Goal: Use online tool/utility: Utilize a website feature to perform a specific function

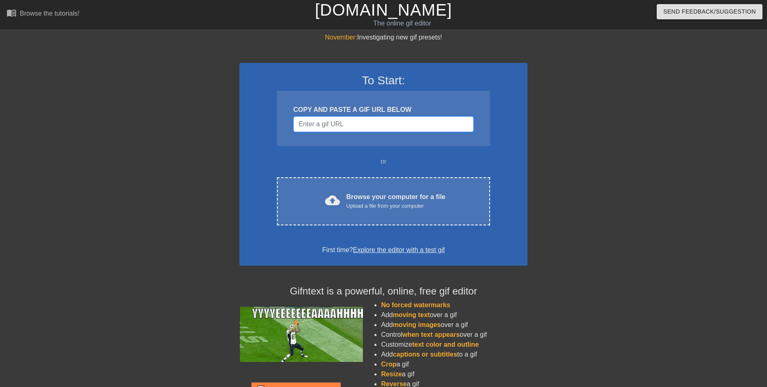
click at [341, 128] on input "Username" at bounding box center [384, 125] width 180 height 16
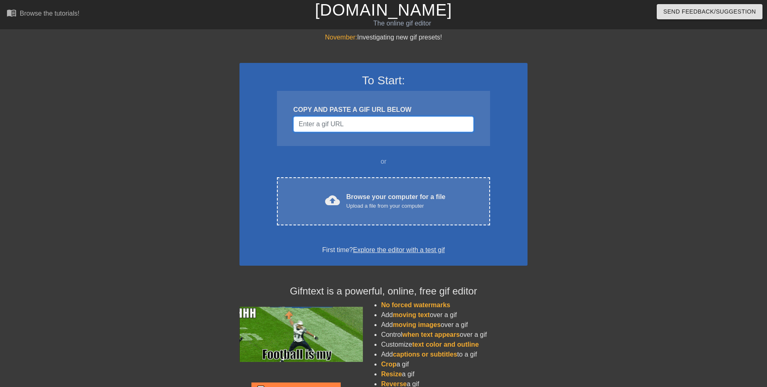
paste input "[URL][DOMAIN_NAME]"
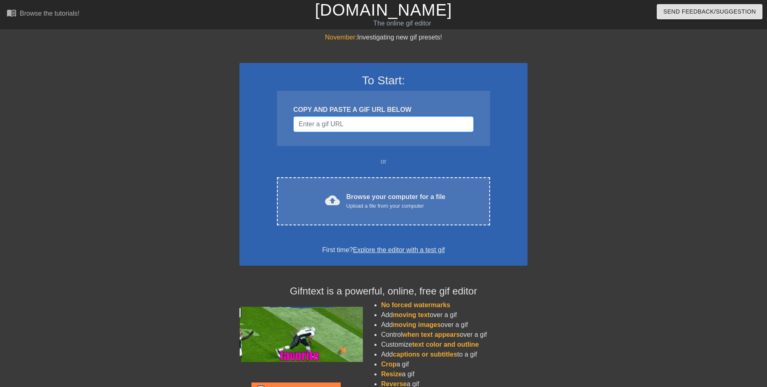
type input "[URL][DOMAIN_NAME]"
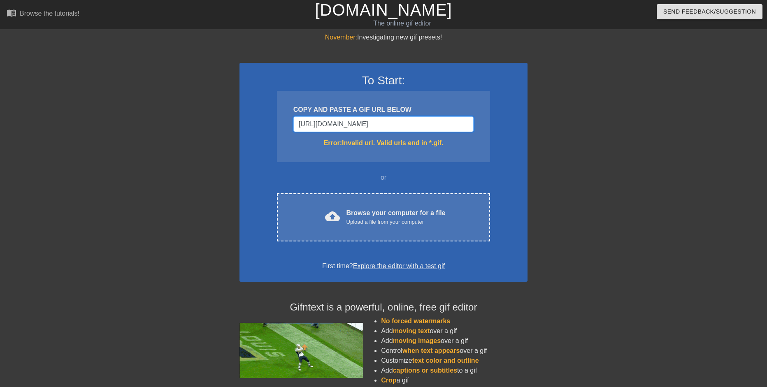
scroll to position [0, 153]
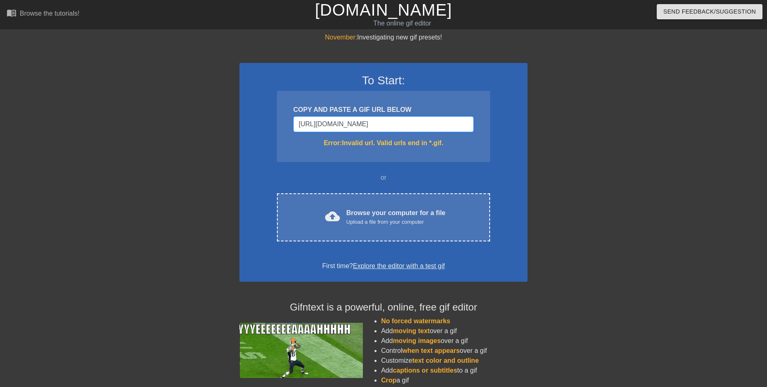
click at [402, 120] on input "[URL][DOMAIN_NAME]" at bounding box center [384, 125] width 180 height 16
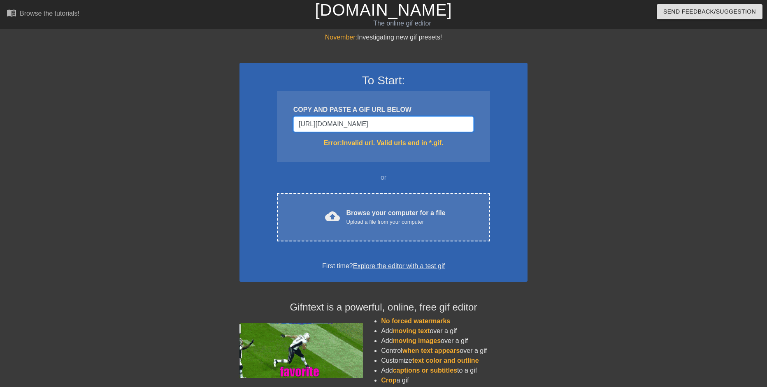
click at [463, 124] on input "[URL][DOMAIN_NAME]" at bounding box center [384, 125] width 180 height 16
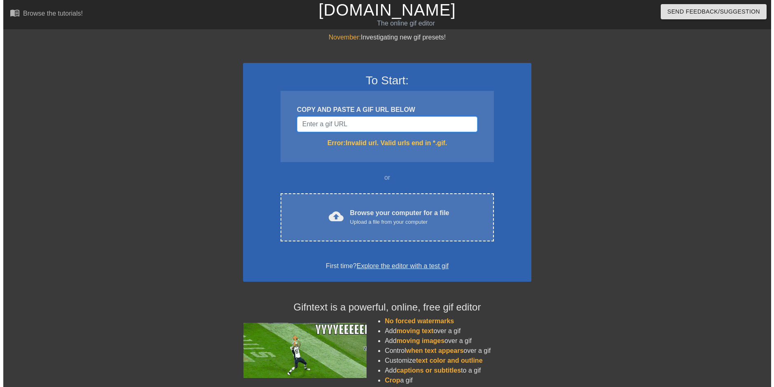
scroll to position [0, 0]
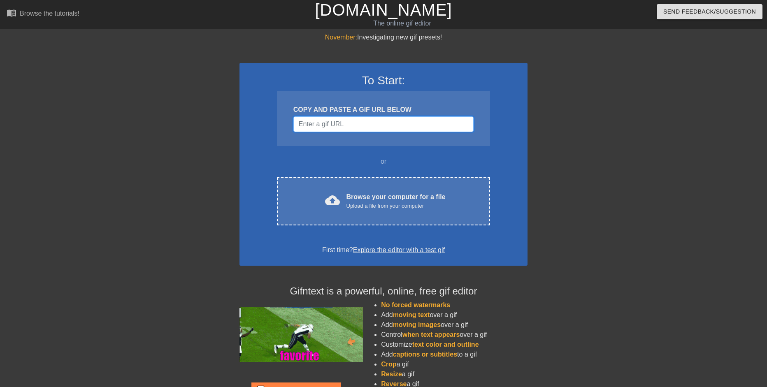
click at [358, 123] on input "Username" at bounding box center [384, 125] width 180 height 16
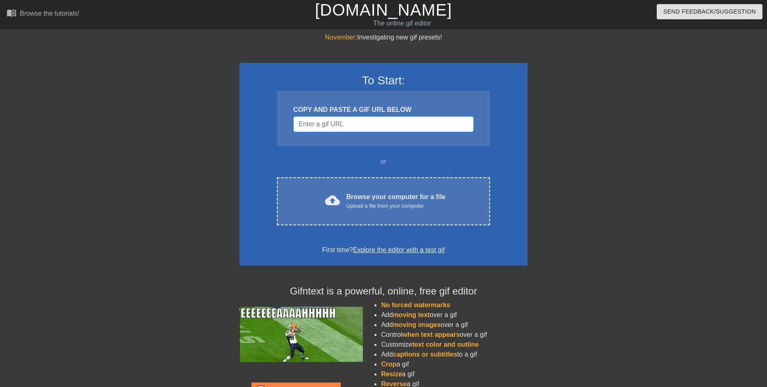
click at [353, 121] on input "Username" at bounding box center [384, 125] width 180 height 16
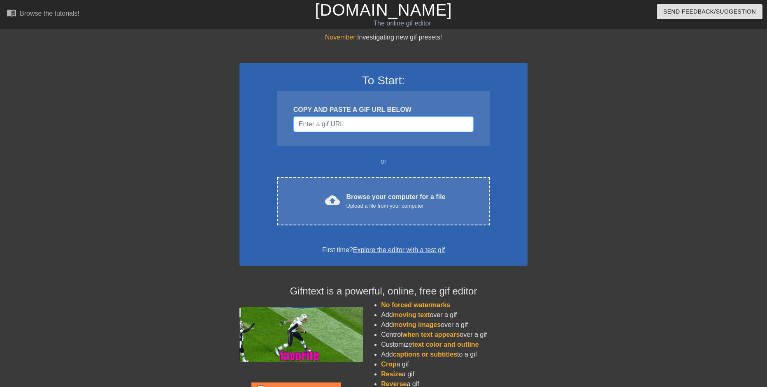
click at [350, 123] on input "Username" at bounding box center [384, 125] width 180 height 16
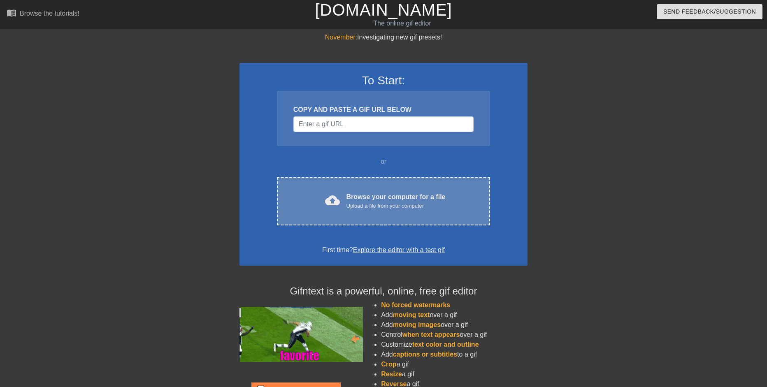
click at [315, 201] on div "cloud_upload Browse your computer for a file Upload a file from your computer" at bounding box center [383, 201] width 179 height 19
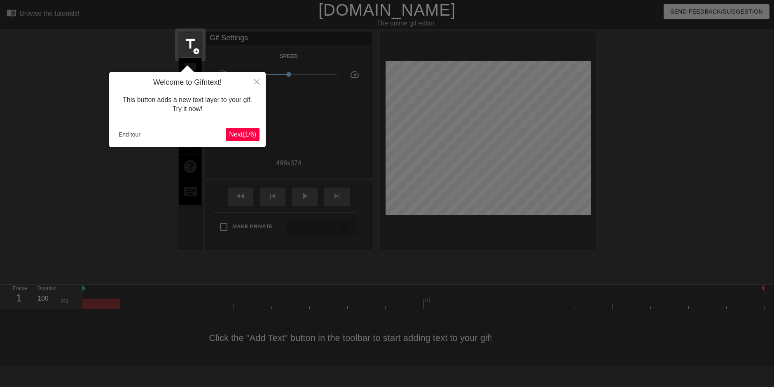
click at [254, 137] on span "Next ( 1 / 6 )" at bounding box center [242, 134] width 27 height 7
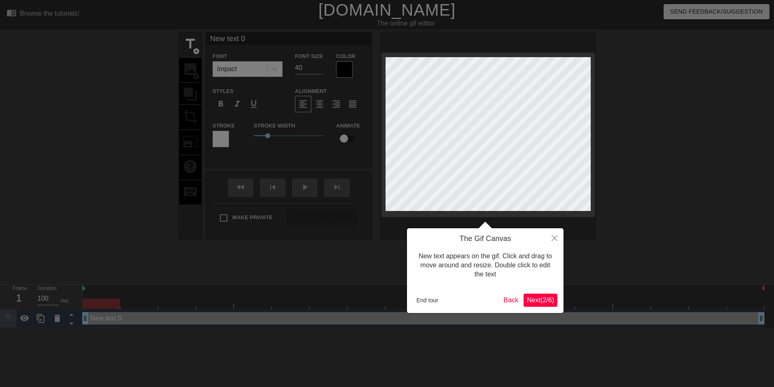
scroll to position [1, 1]
click at [553, 244] on button "Close" at bounding box center [554, 237] width 18 height 19
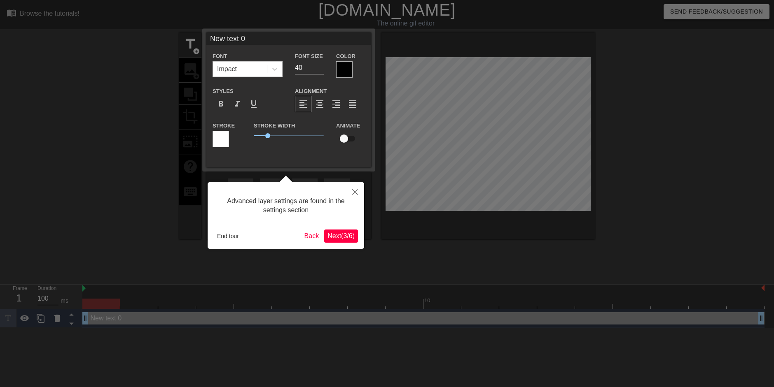
click at [345, 233] on span "Next ( 3 / 6 )" at bounding box center [340, 236] width 27 height 7
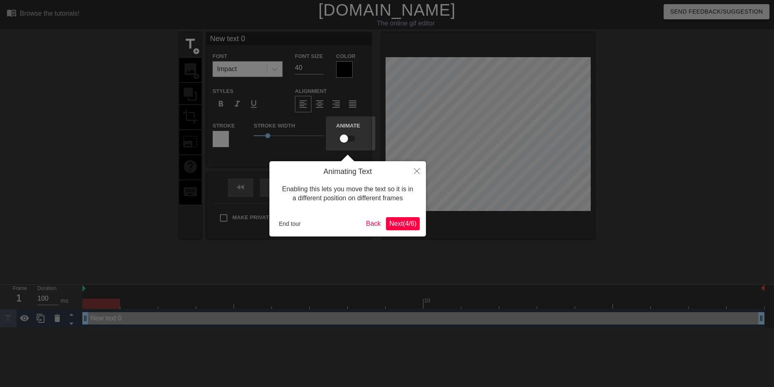
click at [405, 227] on span "Next ( 4 / 6 )" at bounding box center [402, 223] width 27 height 7
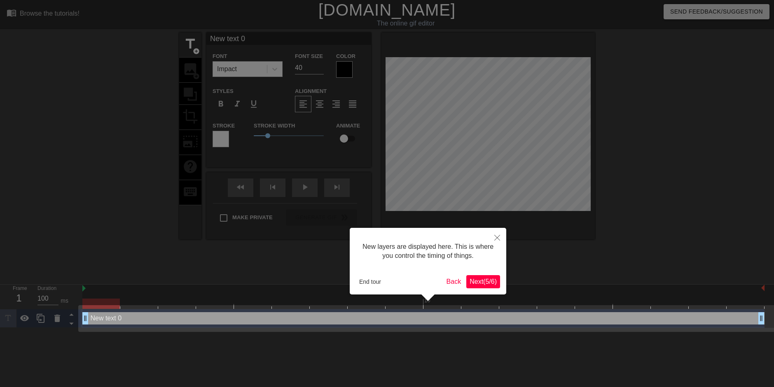
click at [494, 282] on span "Next ( 5 / 6 )" at bounding box center [482, 281] width 27 height 7
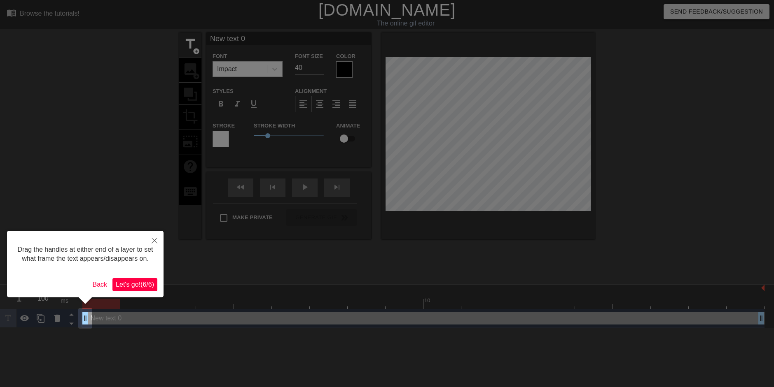
click at [203, 111] on div at bounding box center [387, 193] width 774 height 387
click at [151, 287] on span "Let's go! ( 6 / 6 )" at bounding box center [135, 284] width 38 height 7
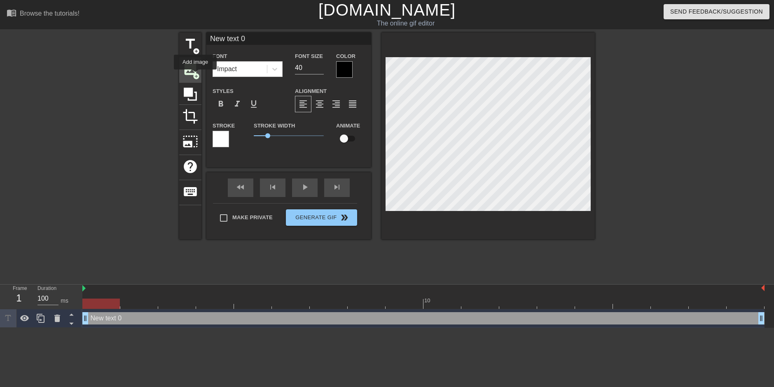
click at [195, 75] on span "add_circle" at bounding box center [196, 76] width 7 height 7
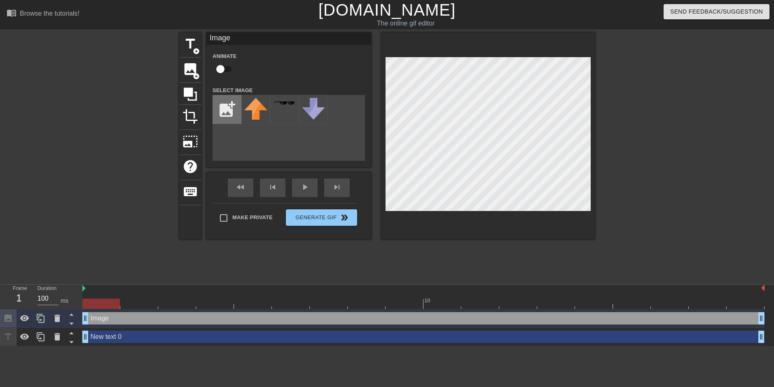
click at [229, 111] on input "file" at bounding box center [227, 110] width 28 height 28
click at [224, 108] on input "file" at bounding box center [227, 110] width 28 height 28
click at [223, 114] on input "file" at bounding box center [227, 110] width 28 height 28
type input "C:\fakepath\Screenshot [DATE] 225502.png"
click at [253, 106] on img at bounding box center [255, 108] width 23 height 20
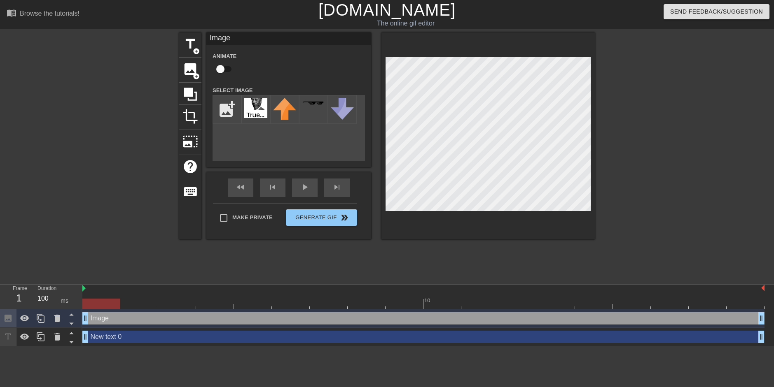
click at [609, 166] on div at bounding box center [666, 156] width 124 height 247
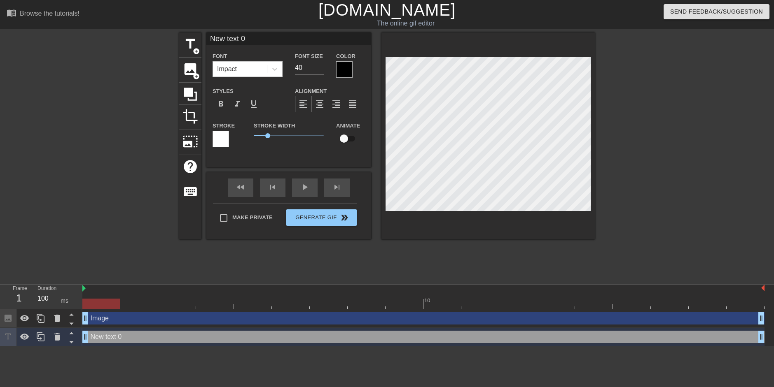
click at [278, 139] on div "title add_circle image add_circle crop photo_size_select_large help keyboard Ne…" at bounding box center [386, 136] width 415 height 207
click at [651, 157] on div at bounding box center [666, 156] width 124 height 247
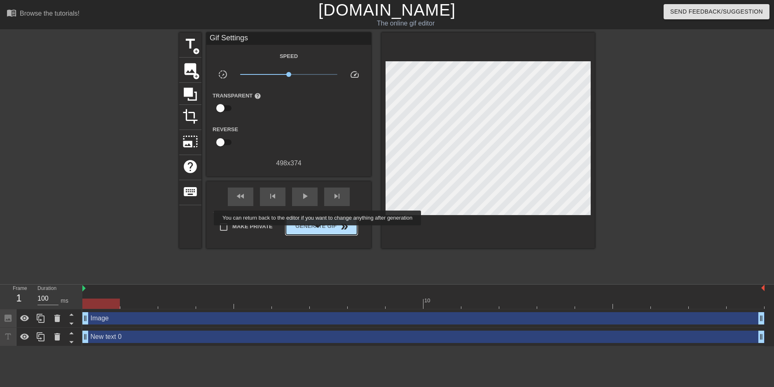
click at [317, 229] on span "Generate Gif double_arrow" at bounding box center [321, 227] width 65 height 10
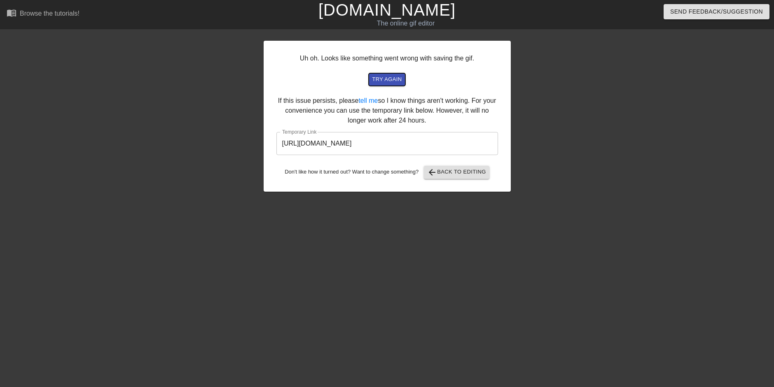
click at [402, 78] on button "try again" at bounding box center [386, 79] width 36 height 13
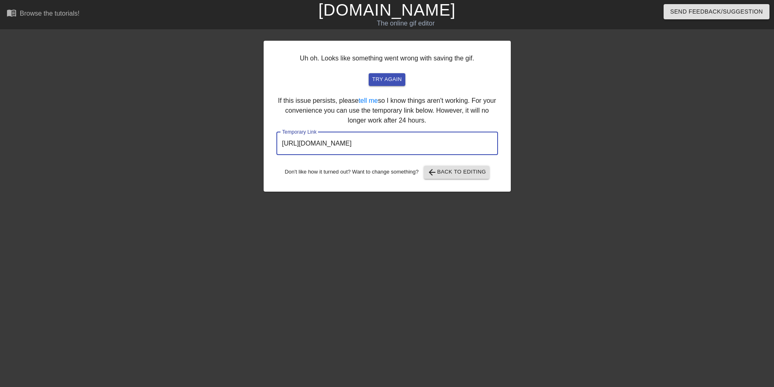
click at [449, 144] on input "[URL][DOMAIN_NAME]" at bounding box center [386, 143] width 221 height 23
